Goal: Transaction & Acquisition: Purchase product/service

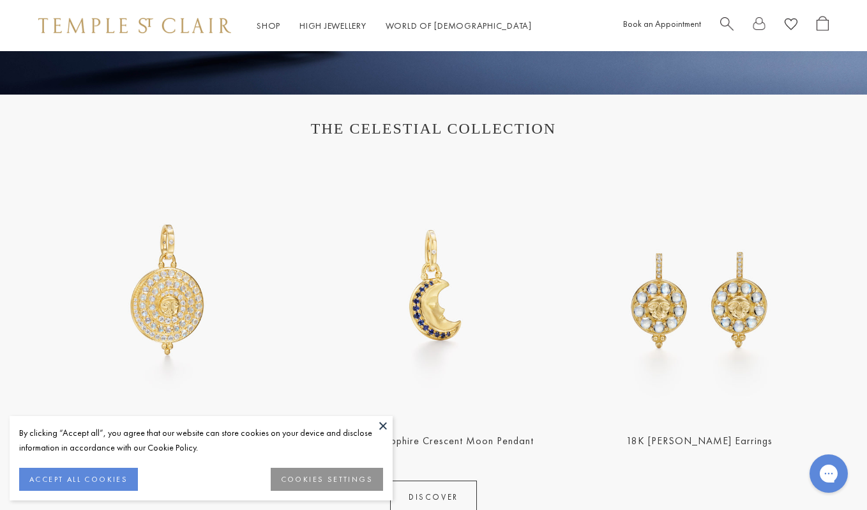
scroll to position [372, 0]
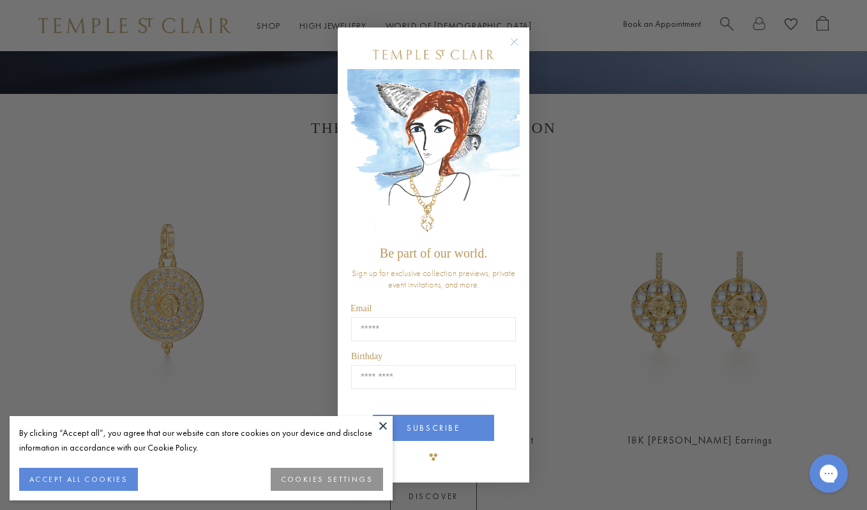
click at [512, 45] on circle "Close dialog" at bounding box center [514, 41] width 15 height 15
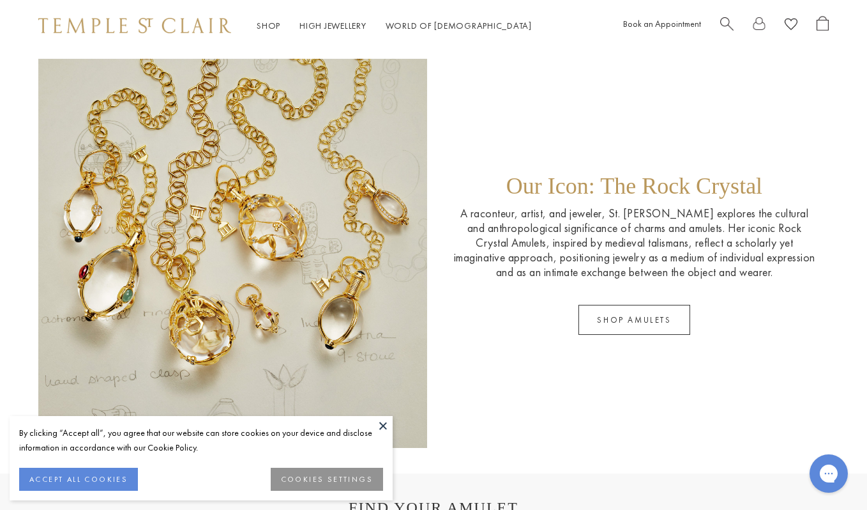
scroll to position [1813, 0]
click at [633, 318] on link "SHOP AMULETS" at bounding box center [634, 320] width 111 height 30
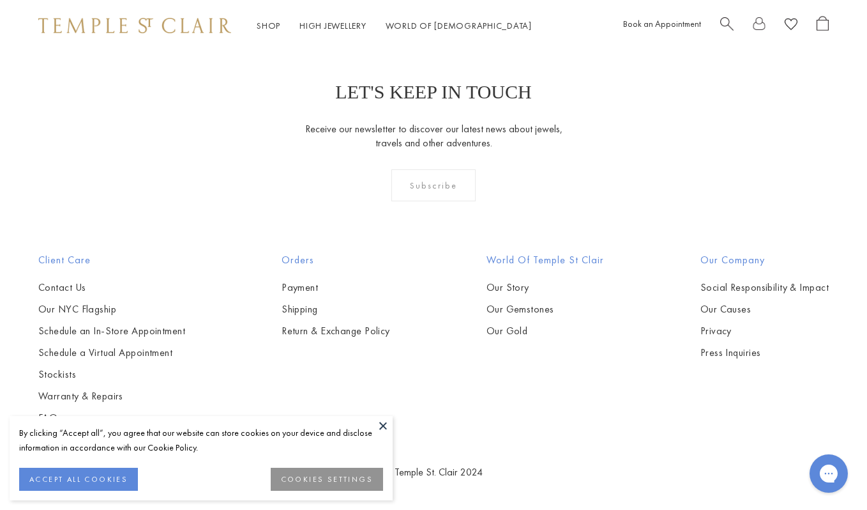
scroll to position [6143, 0]
click at [381, 425] on button at bounding box center [383, 425] width 19 height 19
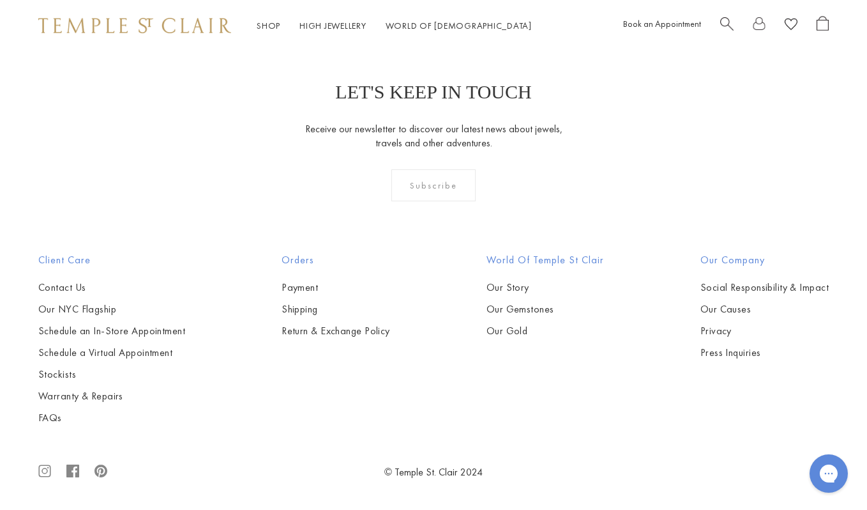
scroll to position [5968, 0]
click at [0, 0] on img at bounding box center [0, 0] width 0 height 0
